Goal: Information Seeking & Learning: Learn about a topic

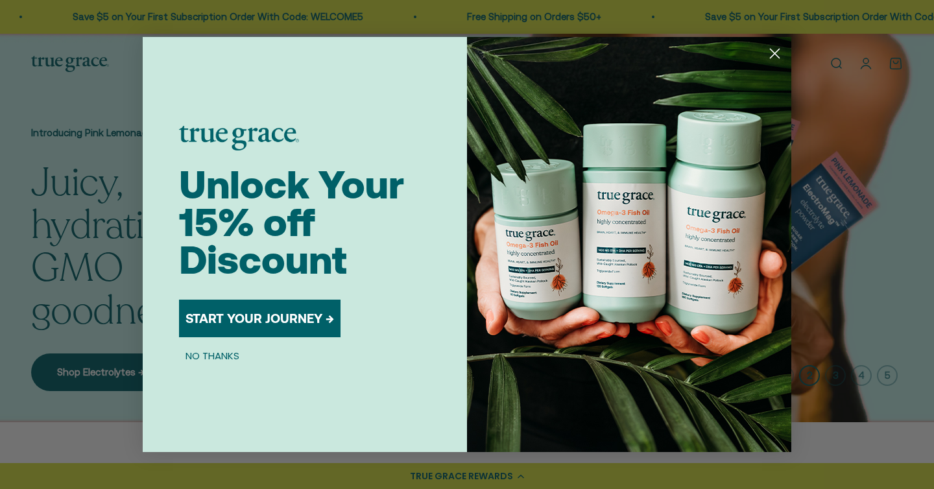
click at [779, 50] on circle "Close dialog" at bounding box center [774, 53] width 21 height 21
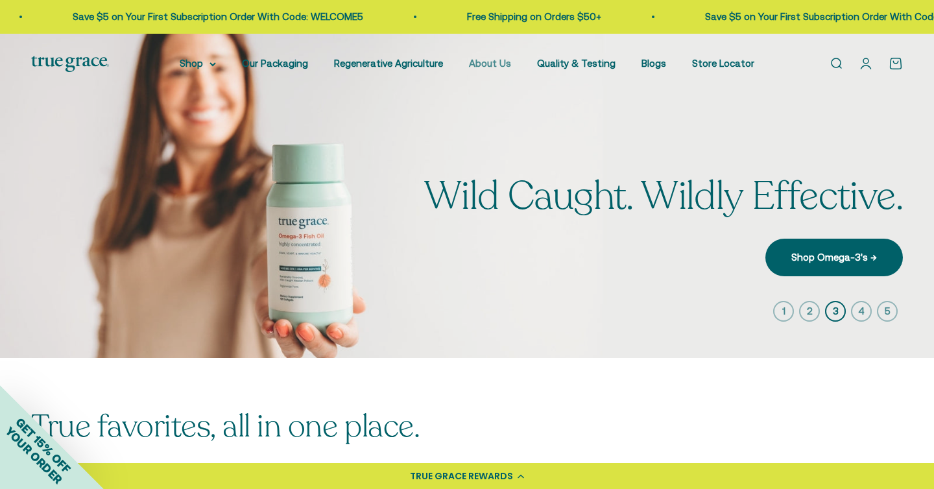
click at [497, 65] on link "About Us" at bounding box center [490, 63] width 42 height 11
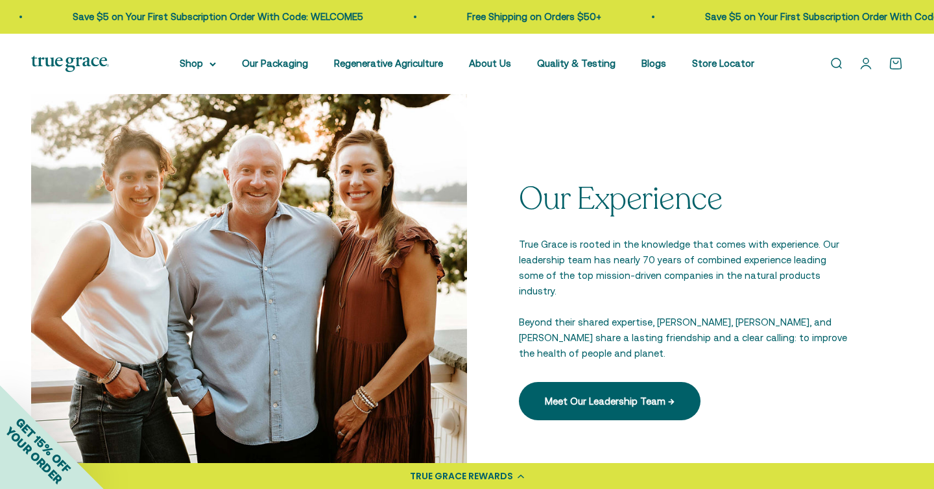
scroll to position [1746, 0]
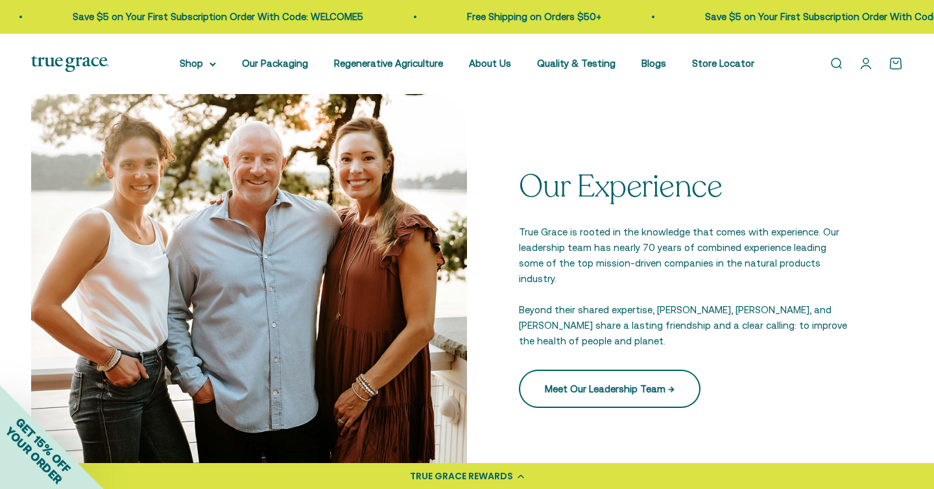
click at [639, 377] on link "Meet Our Leadership Team →" at bounding box center [610, 389] width 182 height 38
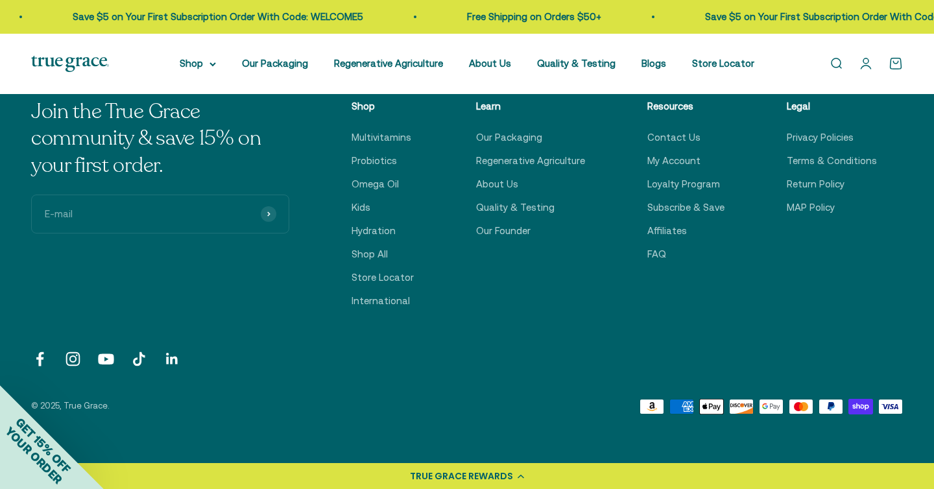
scroll to position [2581, 0]
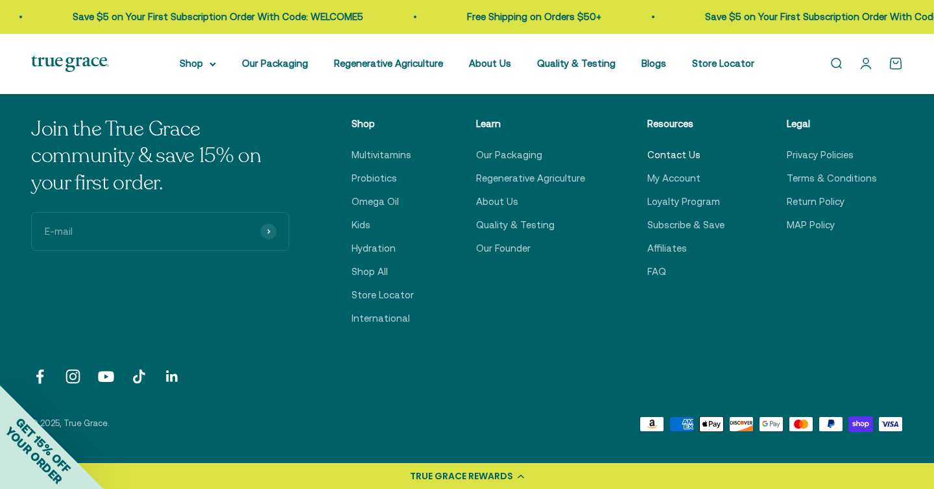
click at [683, 161] on link "Contact Us" at bounding box center [673, 155] width 53 height 16
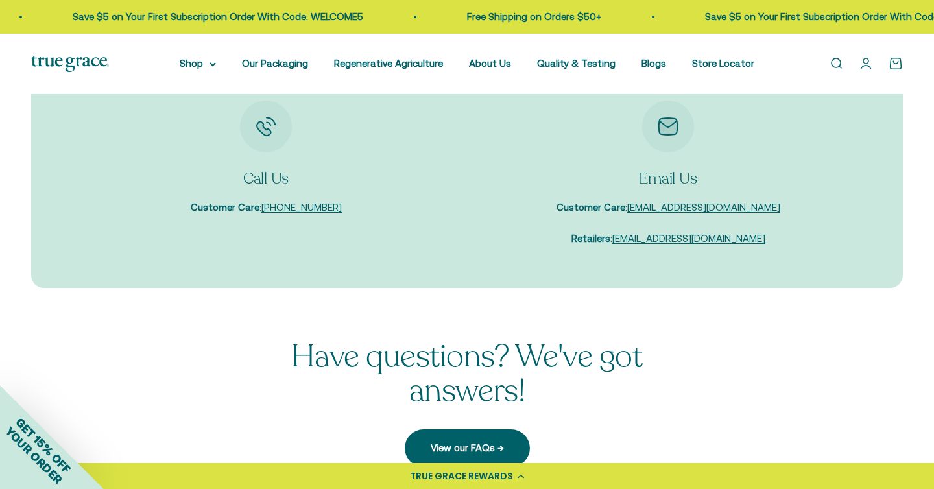
scroll to position [141, 0]
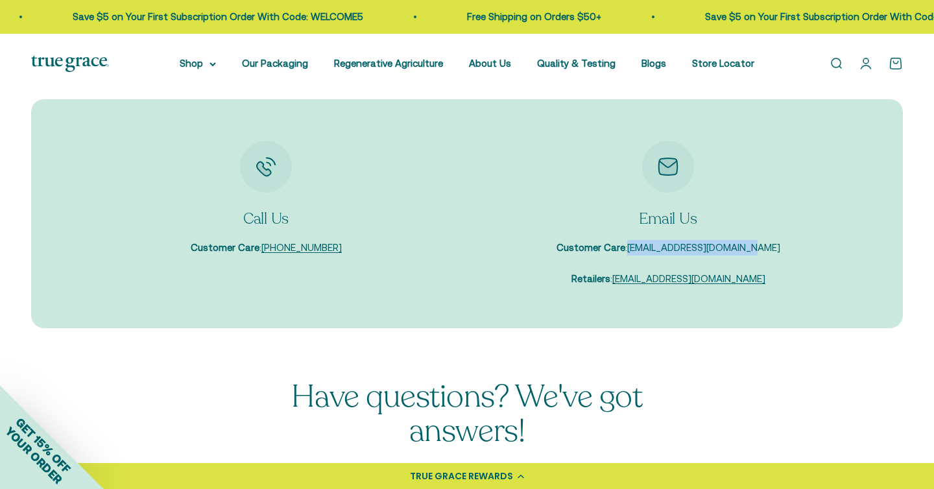
drag, startPoint x: 778, startPoint y: 248, endPoint x: 644, endPoint y: 252, distance: 134.3
click at [644, 252] on div "Email Us Customer Care : care@truegracehealth.com Retailers : sales@truegracehe…" at bounding box center [668, 214] width 376 height 147
copy link "care@truegracehealth.com"
click at [485, 65] on link "About Us" at bounding box center [490, 63] width 42 height 11
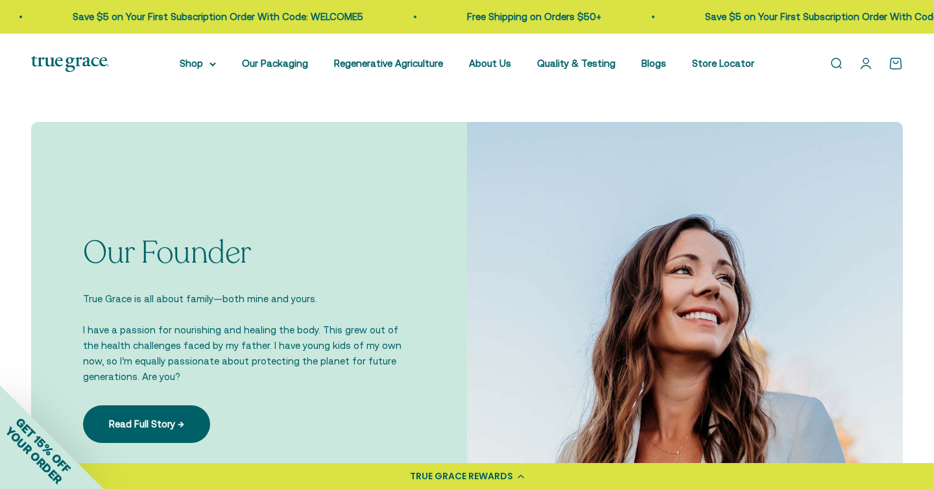
scroll to position [1009, 0]
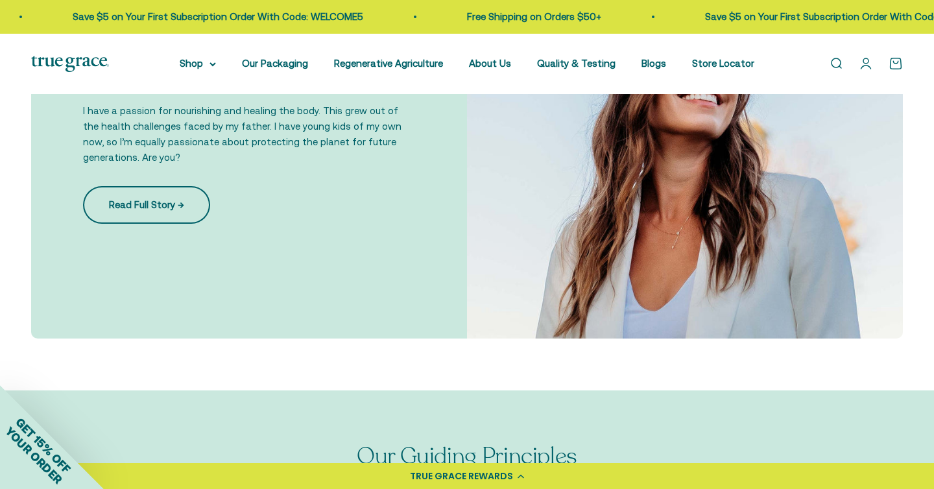
click at [141, 200] on link "Read Full Story →" at bounding box center [146, 205] width 127 height 38
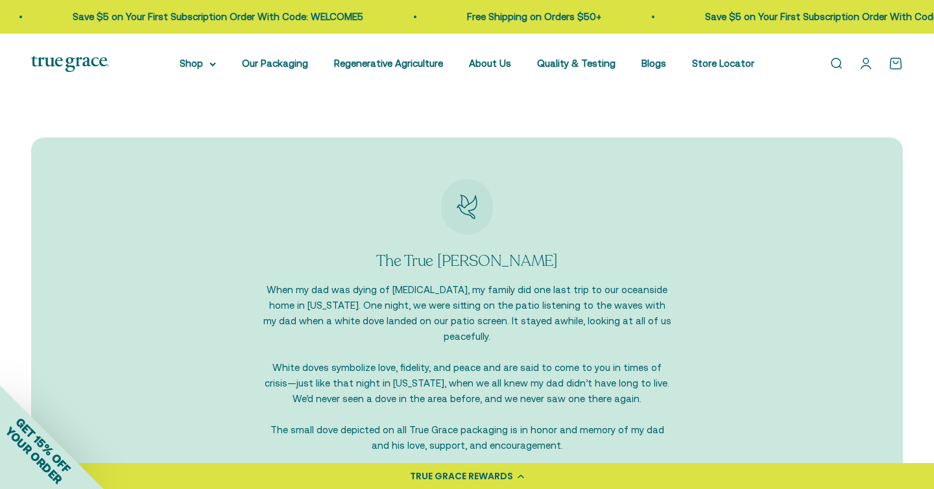
scroll to position [1296, 0]
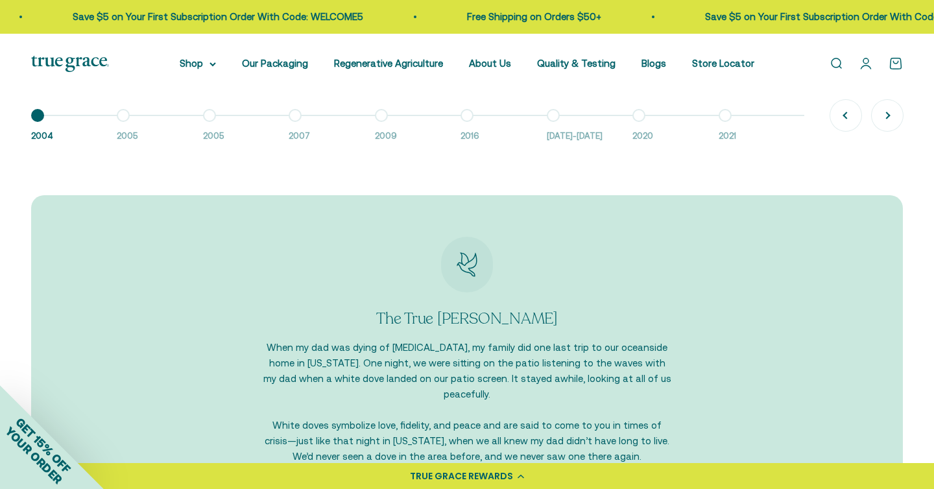
click at [119, 115] on button "Go to item 2 2005" at bounding box center [160, 129] width 86 height 28
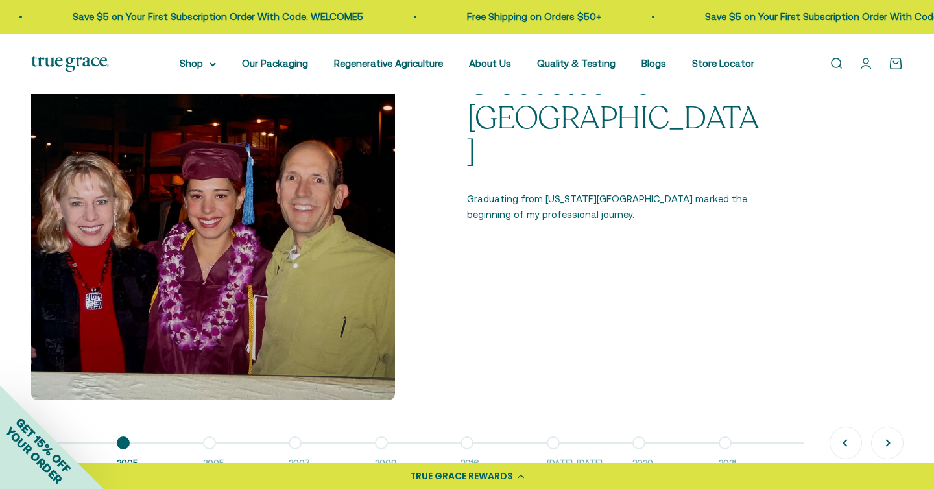
scroll to position [973, 0]
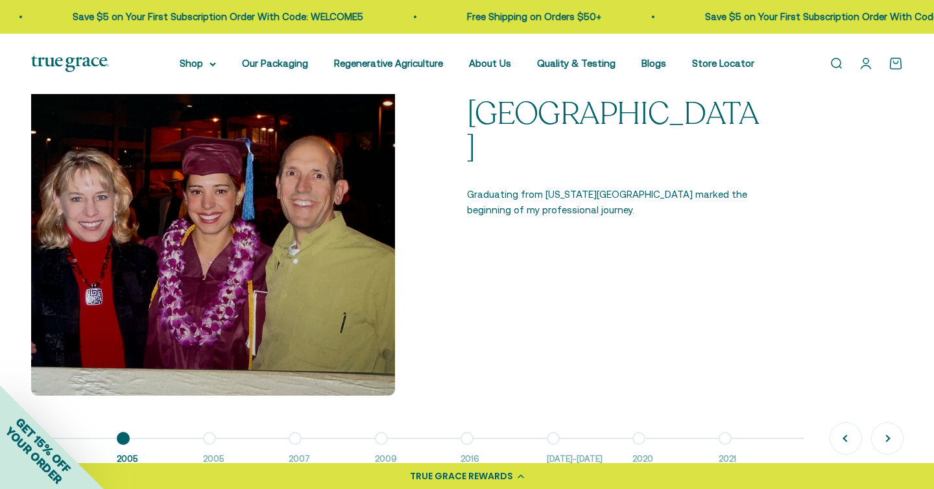
click at [210, 439] on button "Go to item 3 2005" at bounding box center [246, 453] width 86 height 28
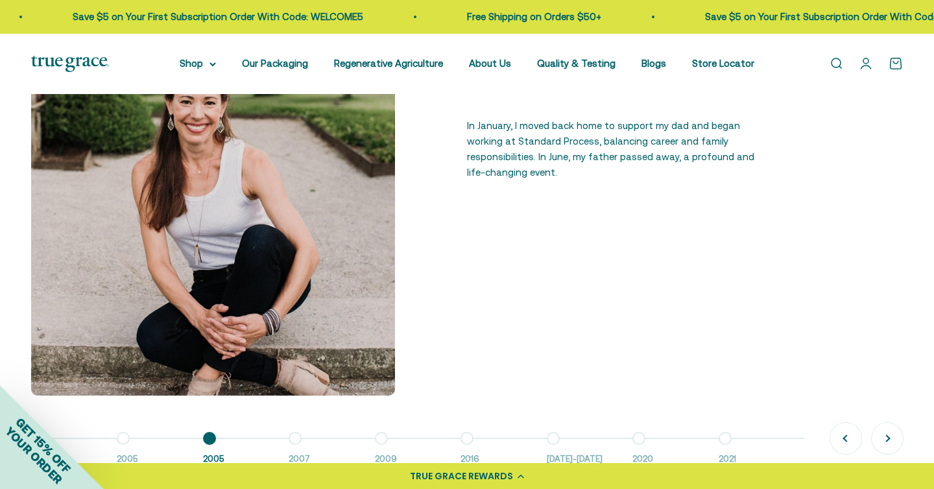
click at [299, 440] on button "Go to item 4 2007" at bounding box center [332, 453] width 86 height 28
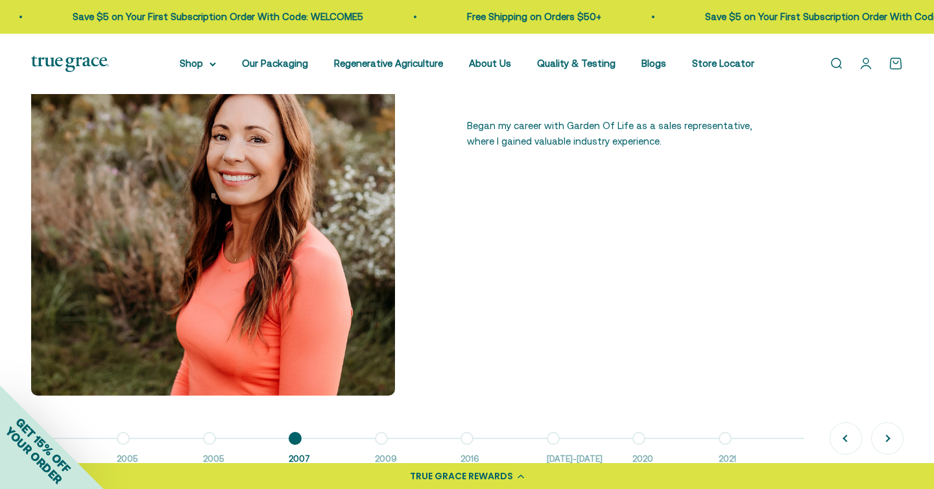
click at [383, 440] on button "Go to item 5 2009" at bounding box center [418, 453] width 86 height 28
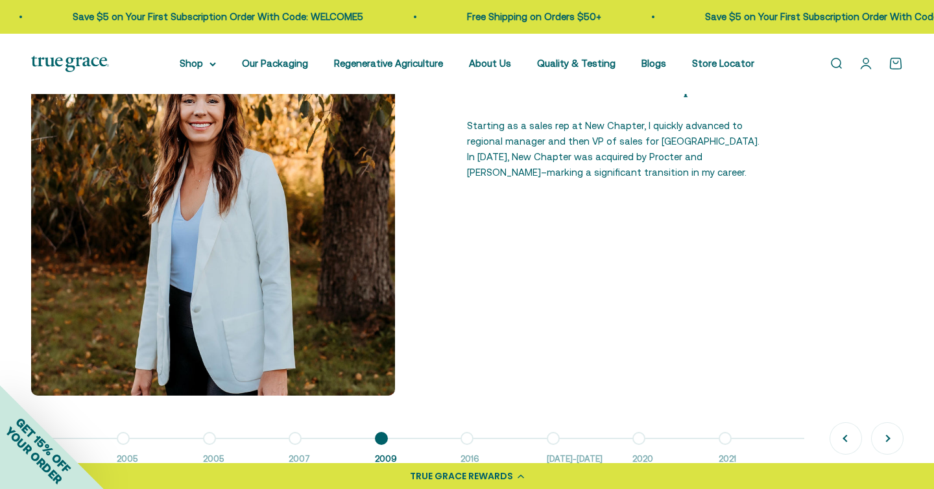
click at [464, 439] on button "Go to item 6 2016" at bounding box center [504, 453] width 86 height 28
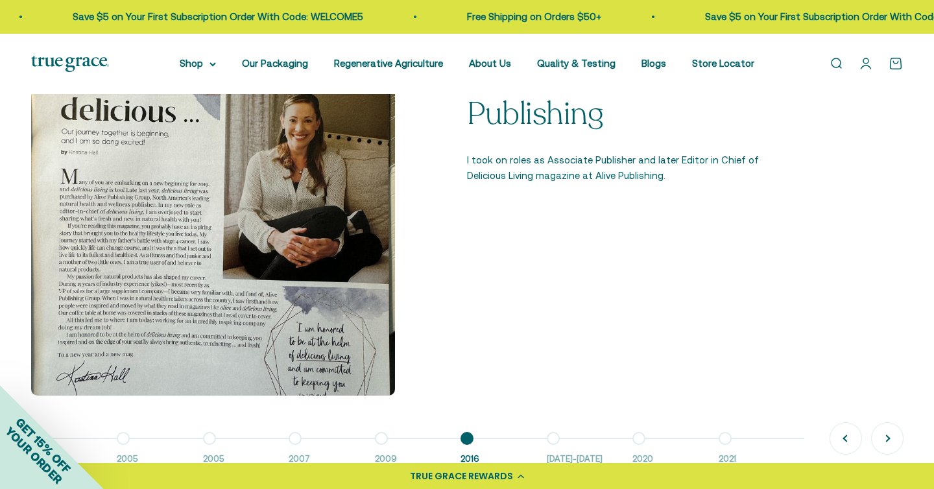
click at [554, 439] on button "Go to item 7 2016-2018" at bounding box center [590, 453] width 86 height 28
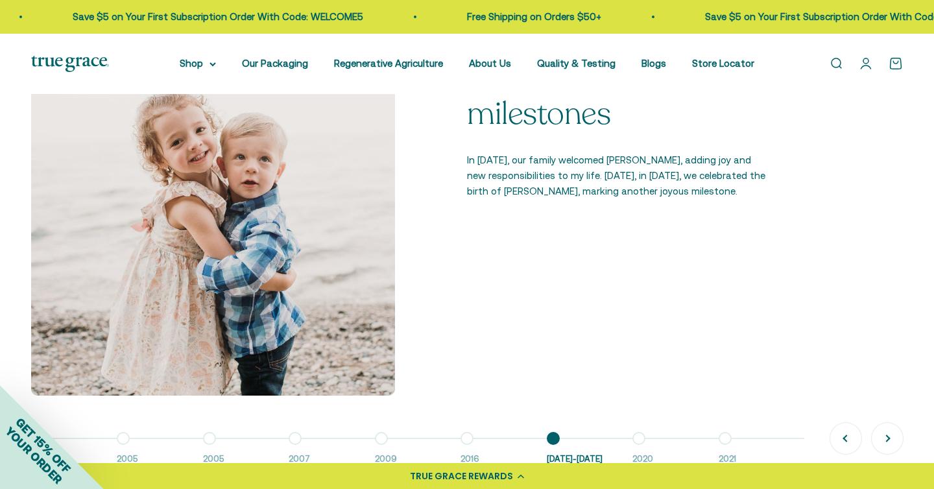
click at [640, 439] on button "Go to item 8 2020" at bounding box center [676, 453] width 86 height 28
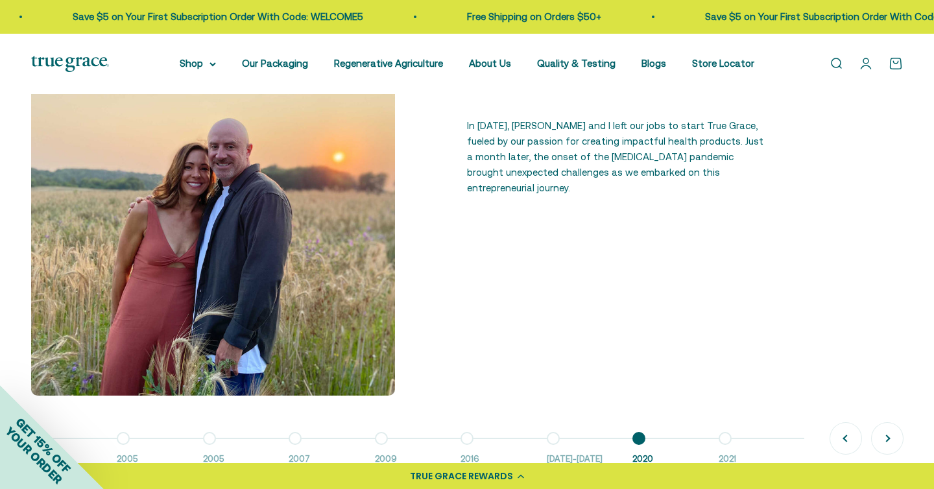
scroll to position [985, 0]
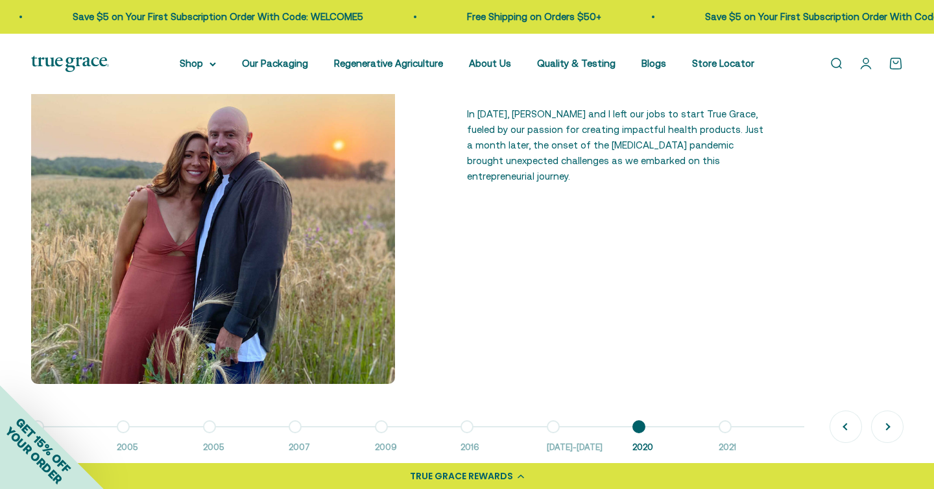
click at [724, 427] on button "Go to item 9 2021" at bounding box center [762, 441] width 86 height 28
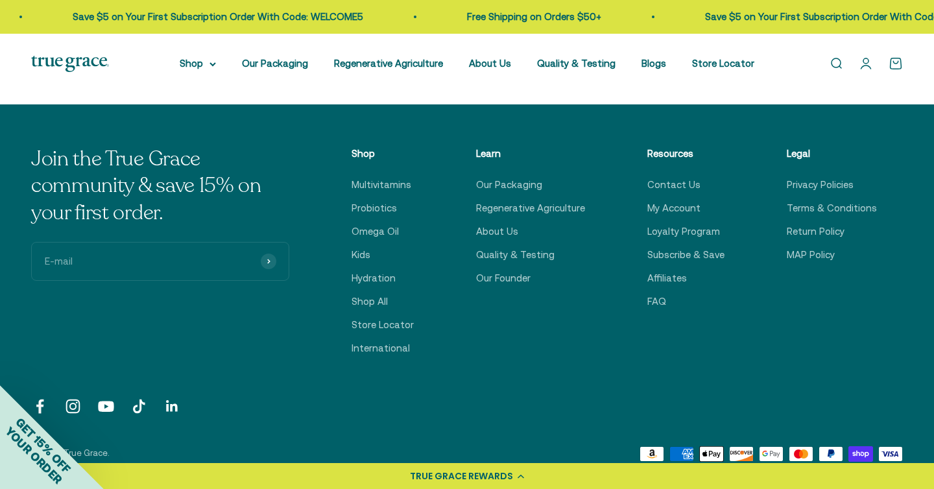
scroll to position [2261, 0]
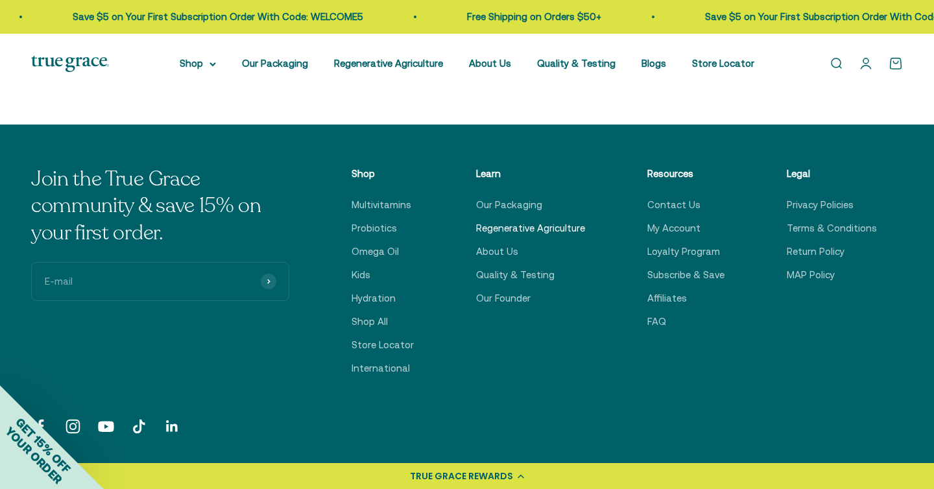
click at [526, 221] on link "Regenerative Agriculture" at bounding box center [530, 229] width 109 height 16
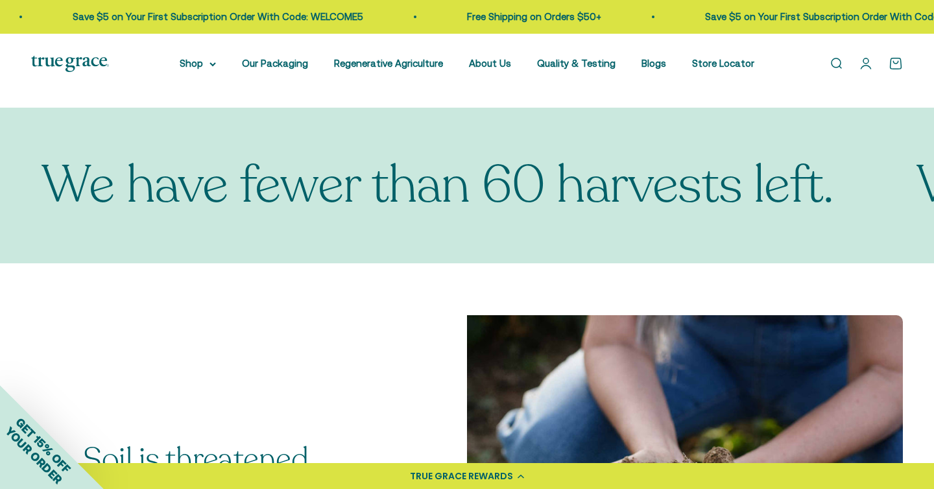
scroll to position [831, 0]
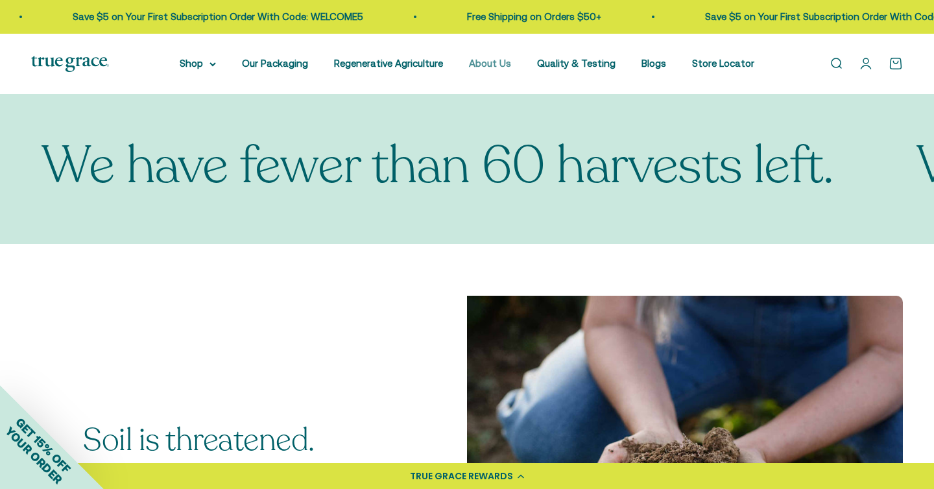
click at [501, 65] on link "About Us" at bounding box center [490, 63] width 42 height 11
